Goal: Browse casually: Explore the website without a specific task or goal

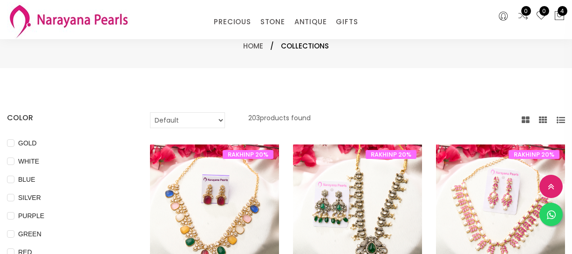
select select "INR"
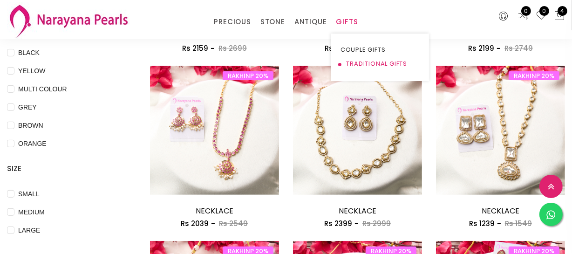
click at [347, 65] on link "TRADITIONAL GIFTS" at bounding box center [380, 64] width 79 height 14
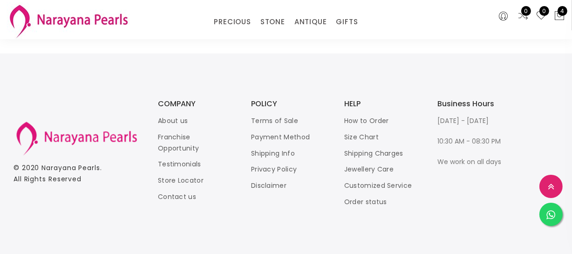
scroll to position [1282, 0]
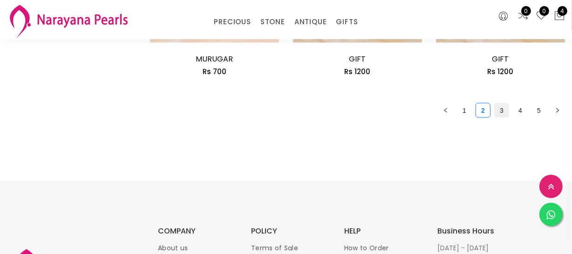
click at [495, 104] on link "3" at bounding box center [502, 110] width 14 height 14
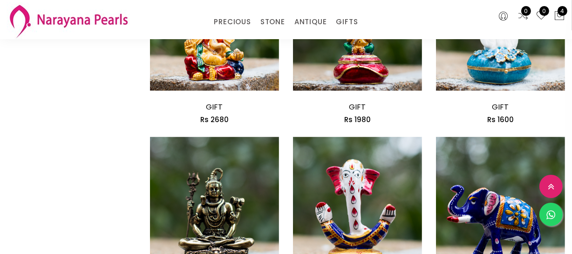
scroll to position [1313, 0]
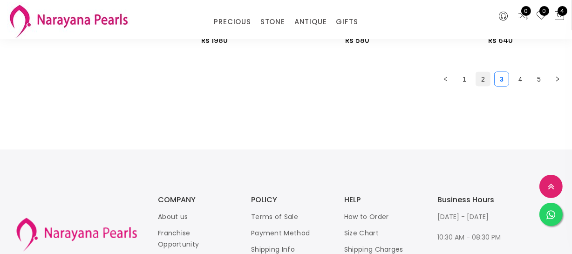
click at [486, 75] on link "2" at bounding box center [483, 79] width 14 height 14
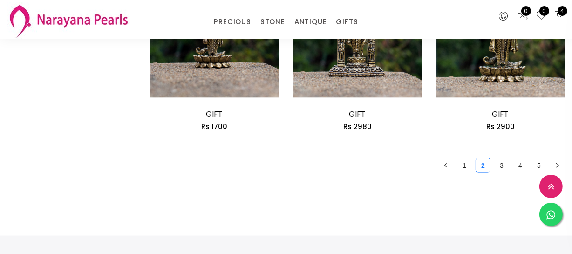
scroll to position [1228, 0]
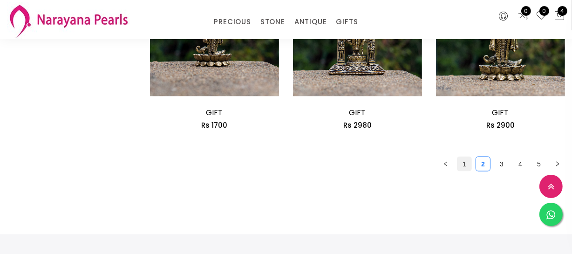
click at [466, 164] on link "1" at bounding box center [465, 164] width 14 height 14
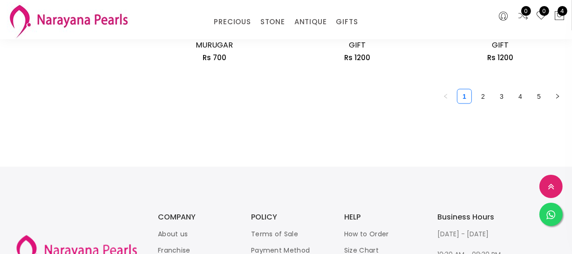
scroll to position [1155, 0]
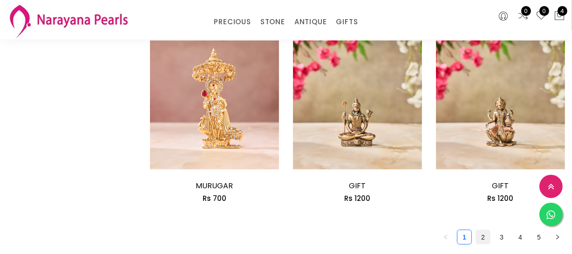
click at [480, 235] on link "2" at bounding box center [483, 237] width 14 height 14
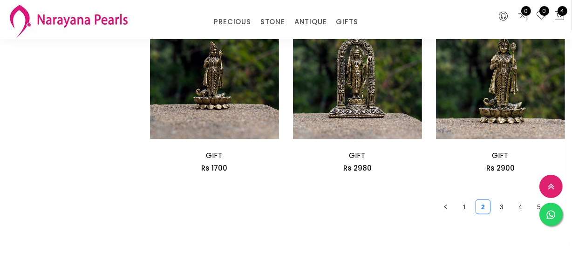
scroll to position [1186, 0]
click at [500, 205] on link "3" at bounding box center [502, 206] width 14 height 14
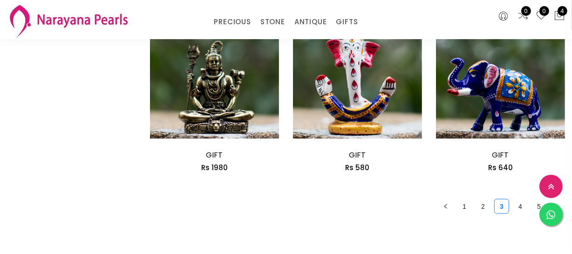
scroll to position [1271, 0]
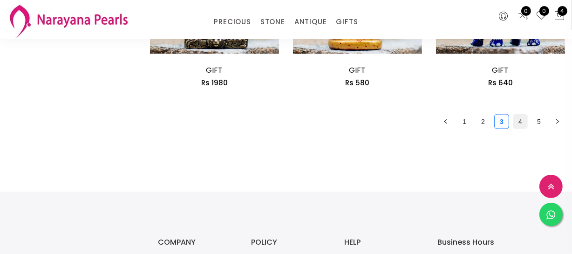
click at [520, 119] on link "4" at bounding box center [521, 122] width 14 height 14
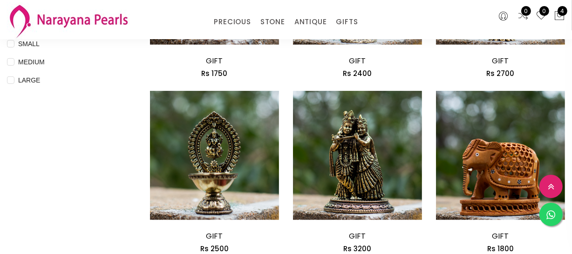
scroll to position [424, 0]
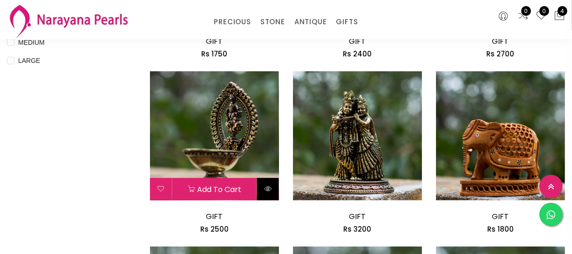
click at [265, 193] on button at bounding box center [268, 189] width 22 height 22
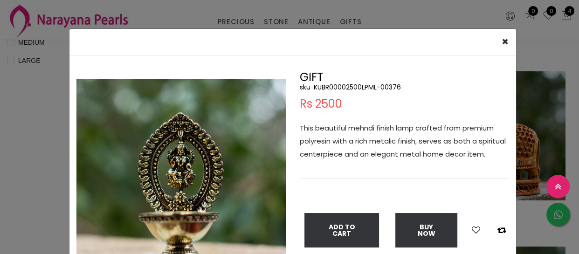
click at [344, 89] on h5 "sku : KUBR00002500LPML-00376" at bounding box center [404, 87] width 209 height 8
click at [344, 86] on h5 "sku : KUBR00002500LPML-00376" at bounding box center [404, 87] width 209 height 8
copy h5 "KUBR00002500LPML"
click at [28, 155] on div "× Close Double (click / press) on the image to zoom (in / out). GIFT sku : KUBR…" at bounding box center [289, 127] width 579 height 254
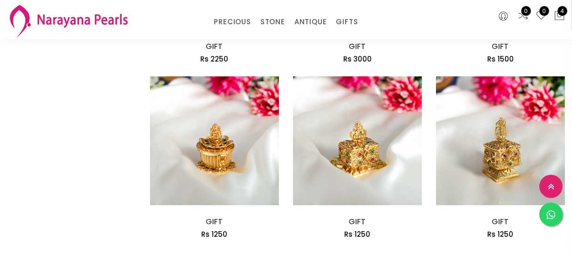
scroll to position [1228, 0]
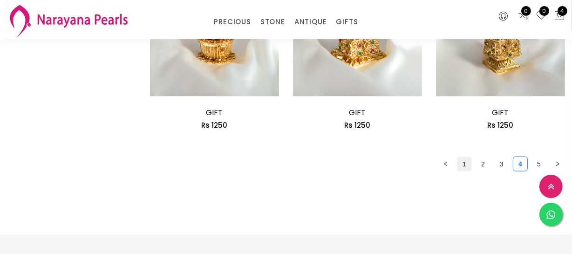
click at [462, 166] on link "1" at bounding box center [465, 164] width 14 height 14
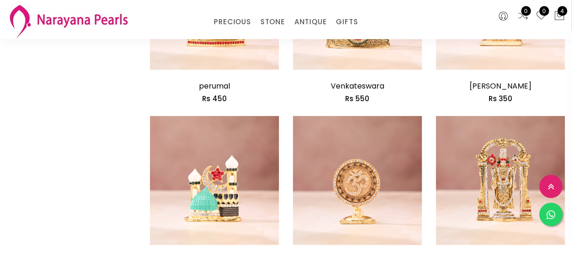
scroll to position [847, 0]
